Goal: Task Accomplishment & Management: Manage account settings

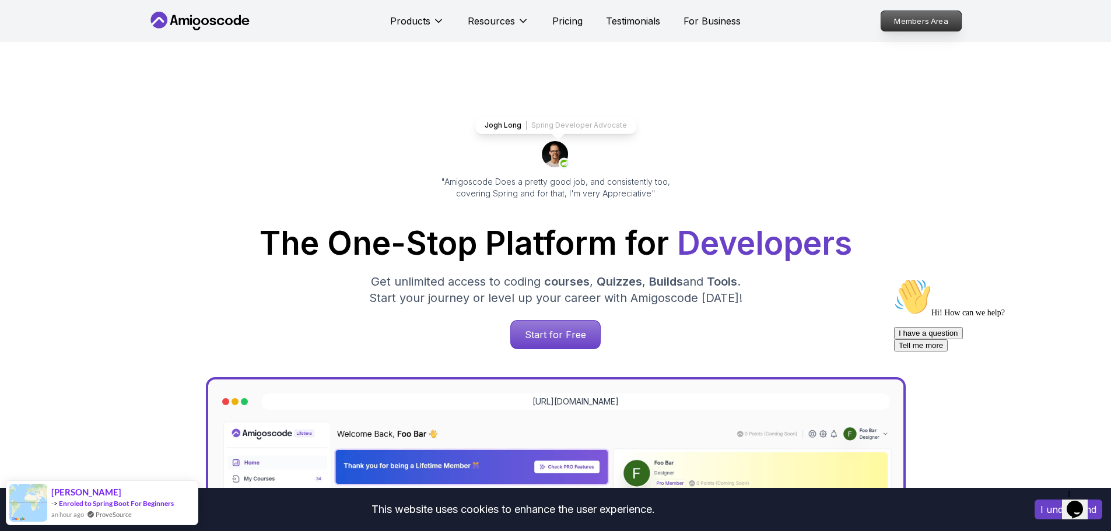
click at [899, 22] on p "Members Area" at bounding box center [921, 21] width 80 height 20
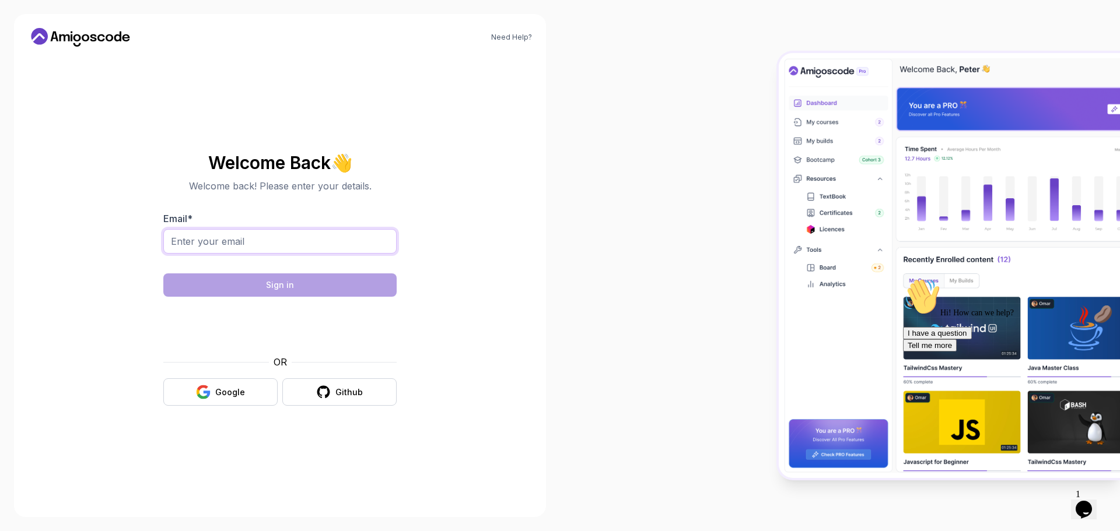
click at [236, 246] on input "Email *" at bounding box center [279, 241] width 233 height 24
type input "[EMAIL_ADDRESS][DOMAIN_NAME]"
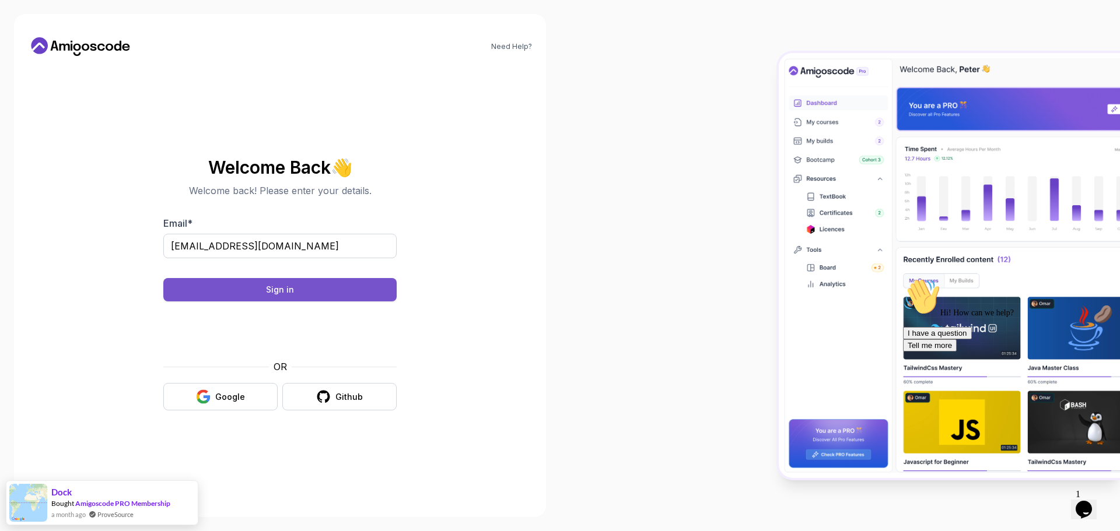
click at [291, 296] on button "Sign in" at bounding box center [279, 289] width 233 height 23
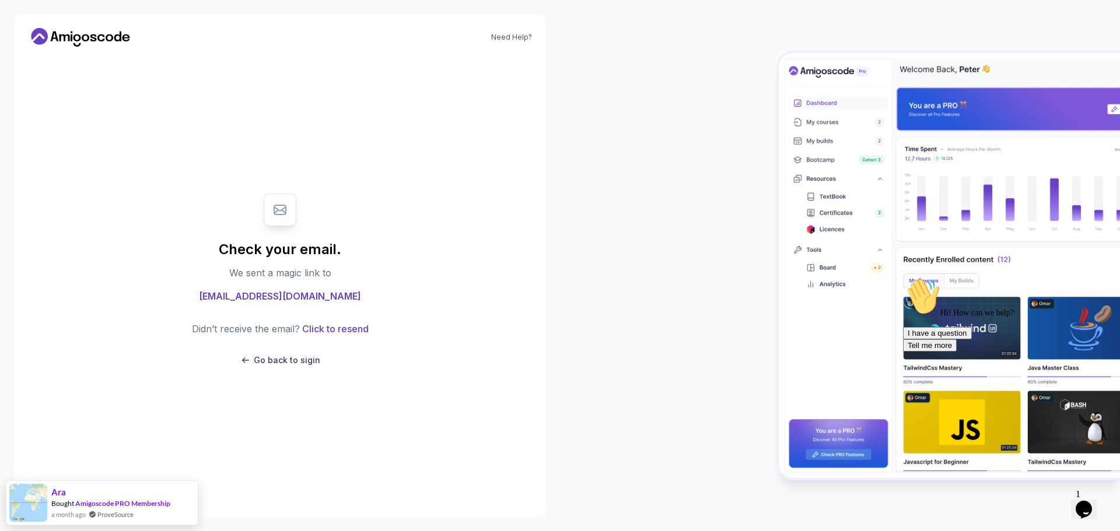
click at [102, 44] on icon at bounding box center [80, 37] width 105 height 19
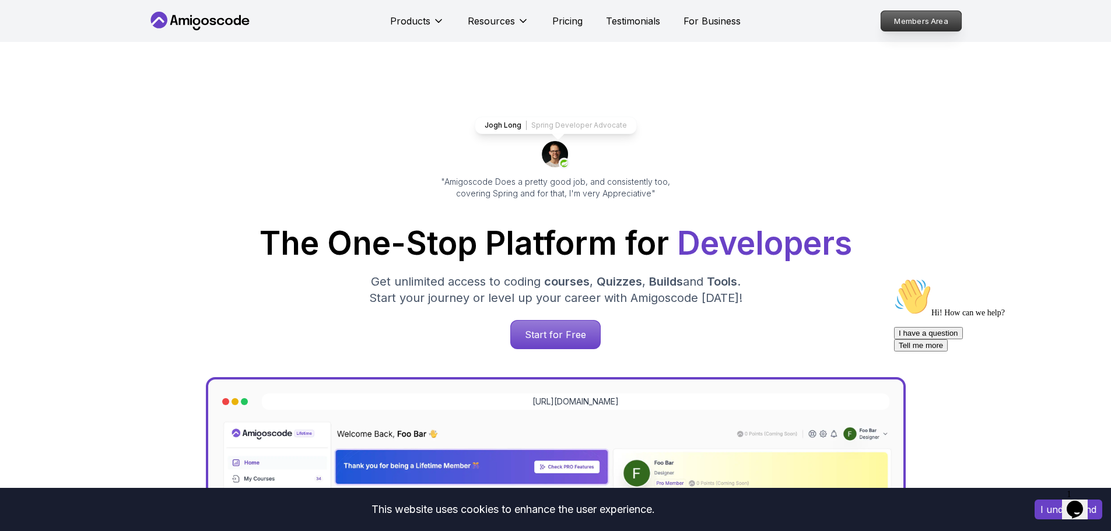
click at [891, 29] on p "Members Area" at bounding box center [921, 21] width 80 height 20
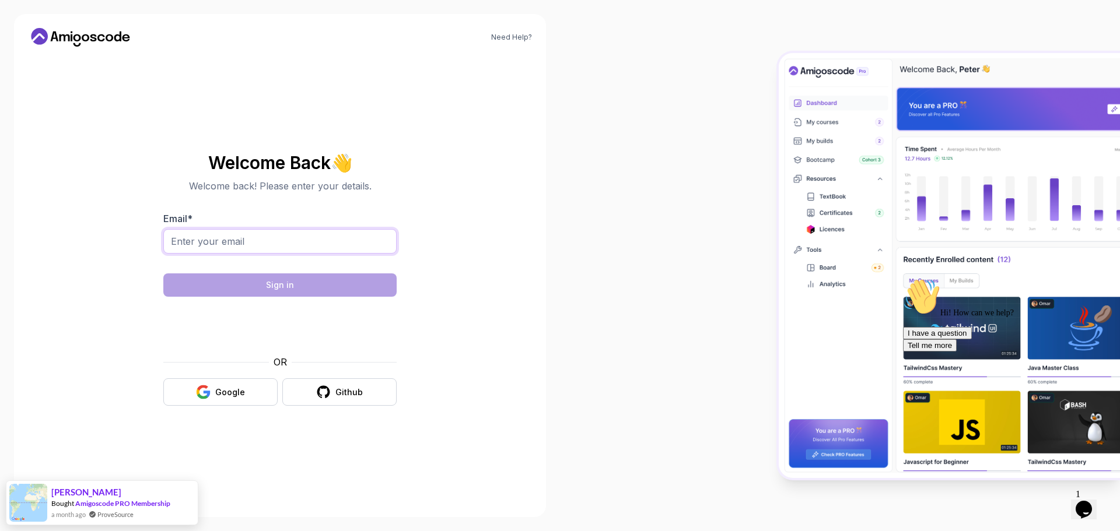
click at [272, 230] on input "Email *" at bounding box center [279, 241] width 233 height 24
type input "[EMAIL_ADDRESS][DOMAIN_NAME]"
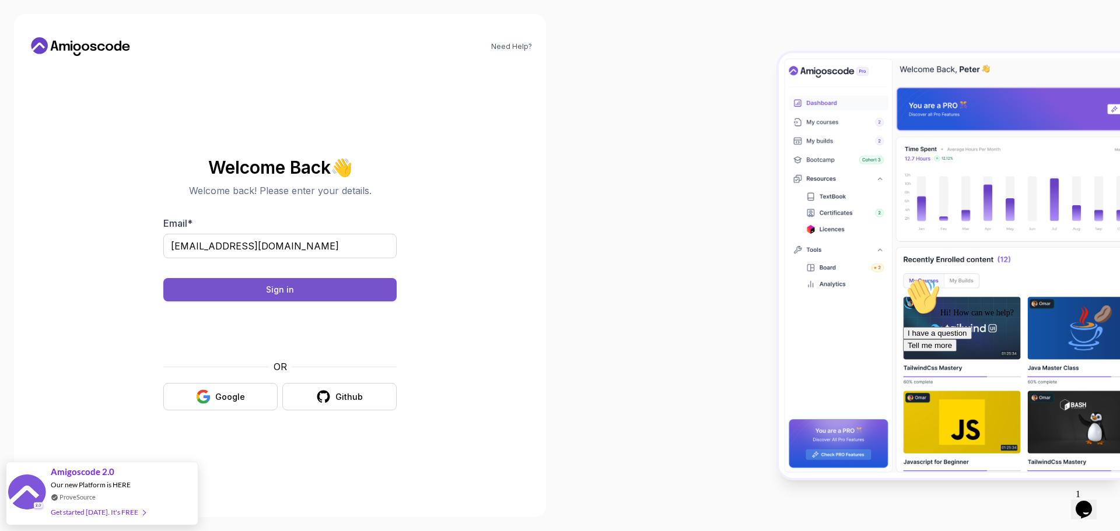
click at [317, 285] on button "Sign in" at bounding box center [279, 289] width 233 height 23
click at [249, 398] on button "Google" at bounding box center [220, 396] width 114 height 27
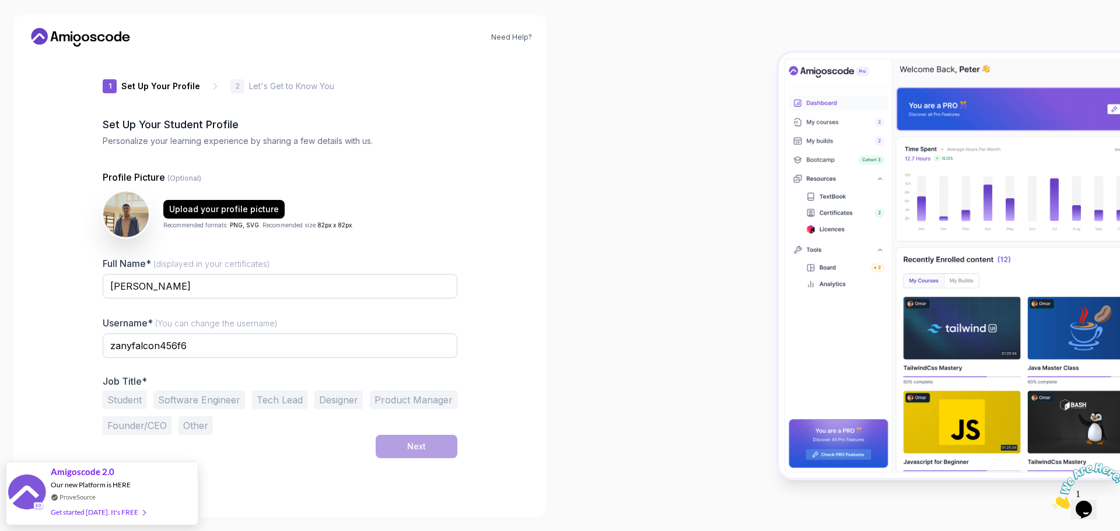
click at [79, 29] on icon at bounding box center [80, 37] width 105 height 19
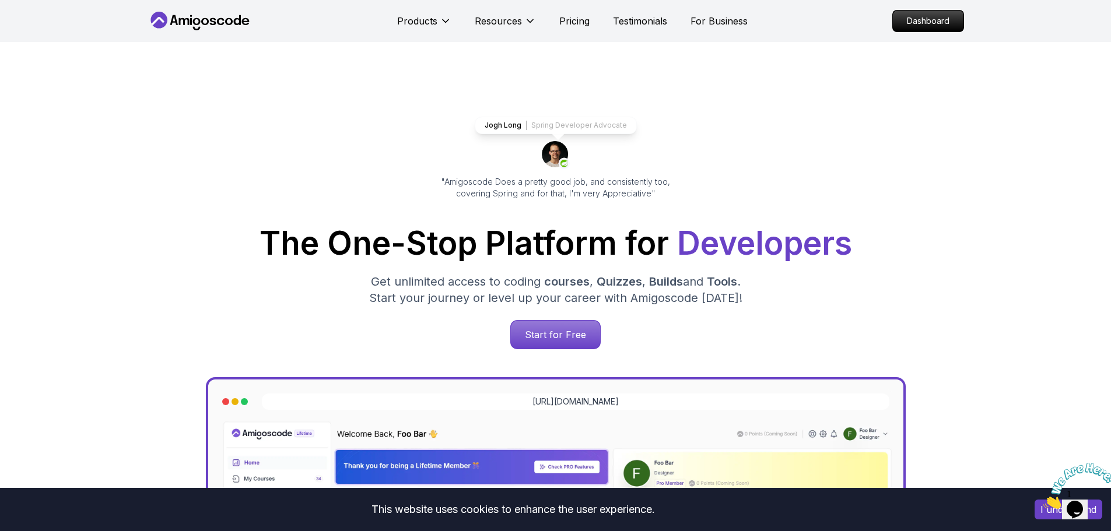
click at [945, 15] on p "Dashboard" at bounding box center [928, 20] width 71 height 21
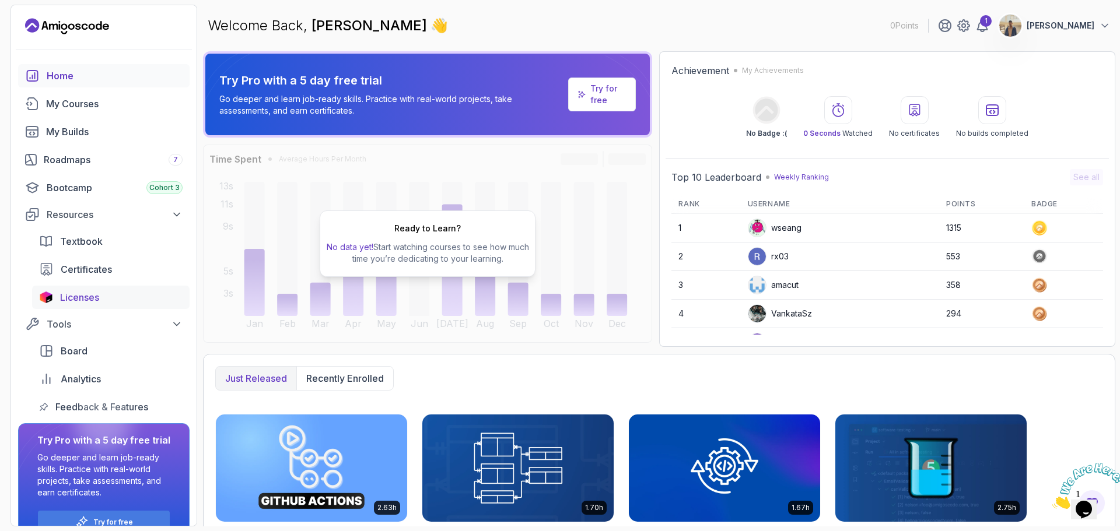
click at [101, 296] on div "Licenses" at bounding box center [121, 297] width 122 height 14
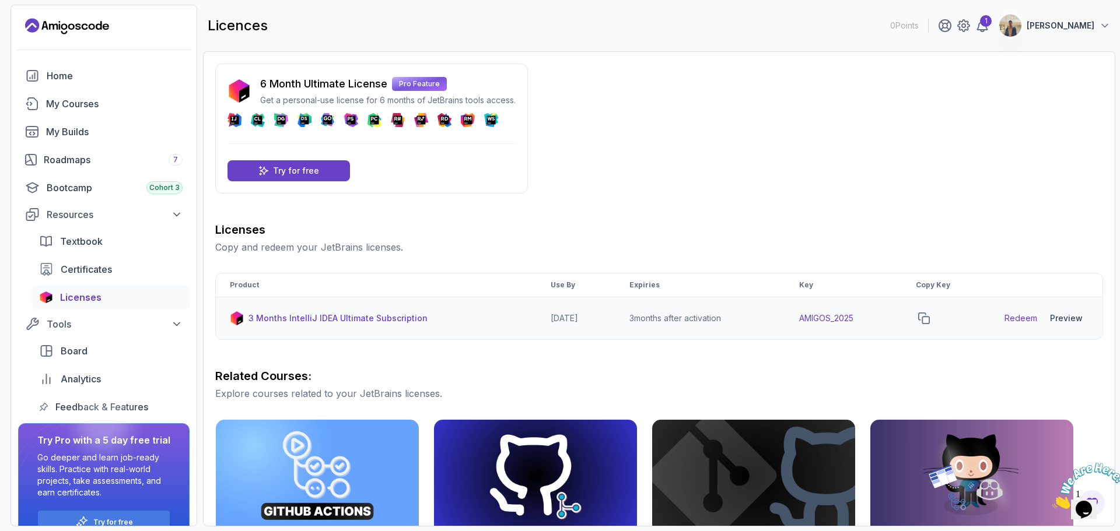
drag, startPoint x: 933, startPoint y: 318, endPoint x: 947, endPoint y: 319, distance: 14.6
click at [930, 318] on icon "copy-button" at bounding box center [924, 319] width 12 height 12
click at [1017, 317] on link "Redeem" at bounding box center [1020, 319] width 33 height 12
